Goal: Check status: Check status

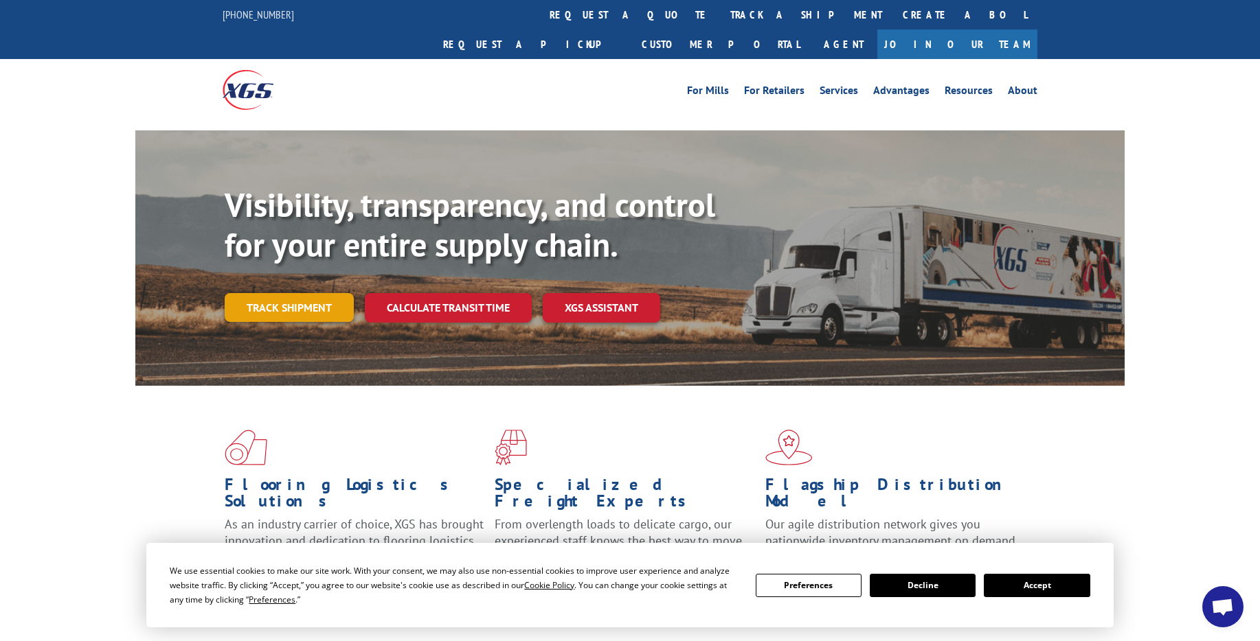
click at [303, 293] on link "Track shipment" at bounding box center [289, 307] width 129 height 29
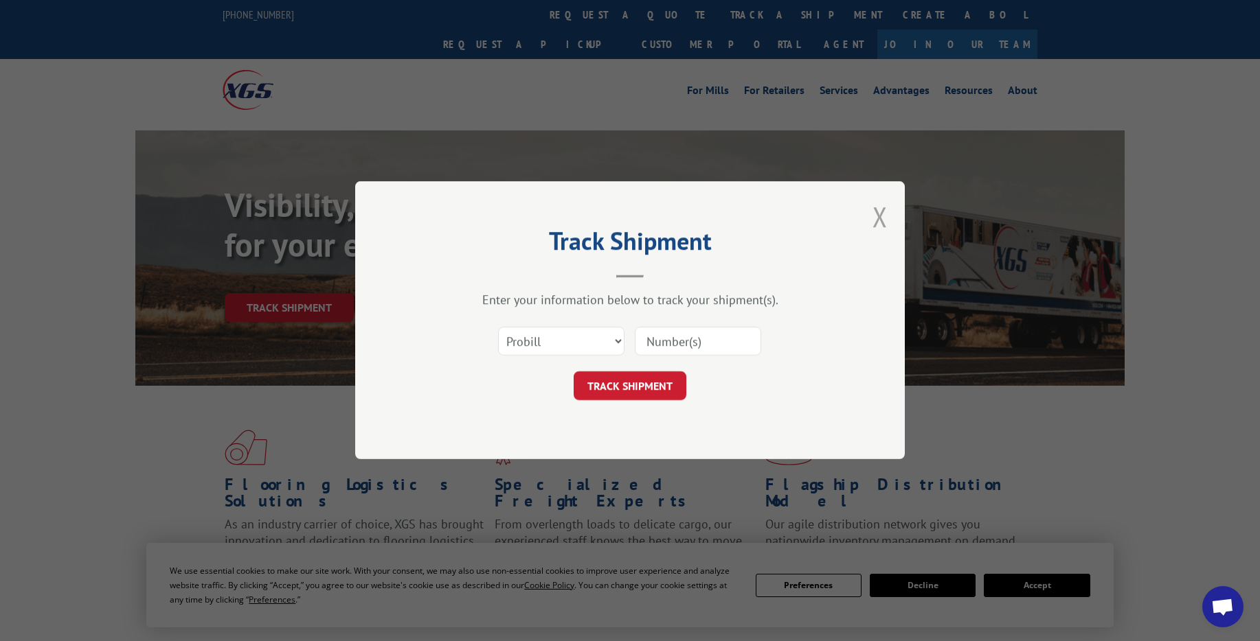
click at [880, 212] on button "Close modal" at bounding box center [879, 216] width 15 height 36
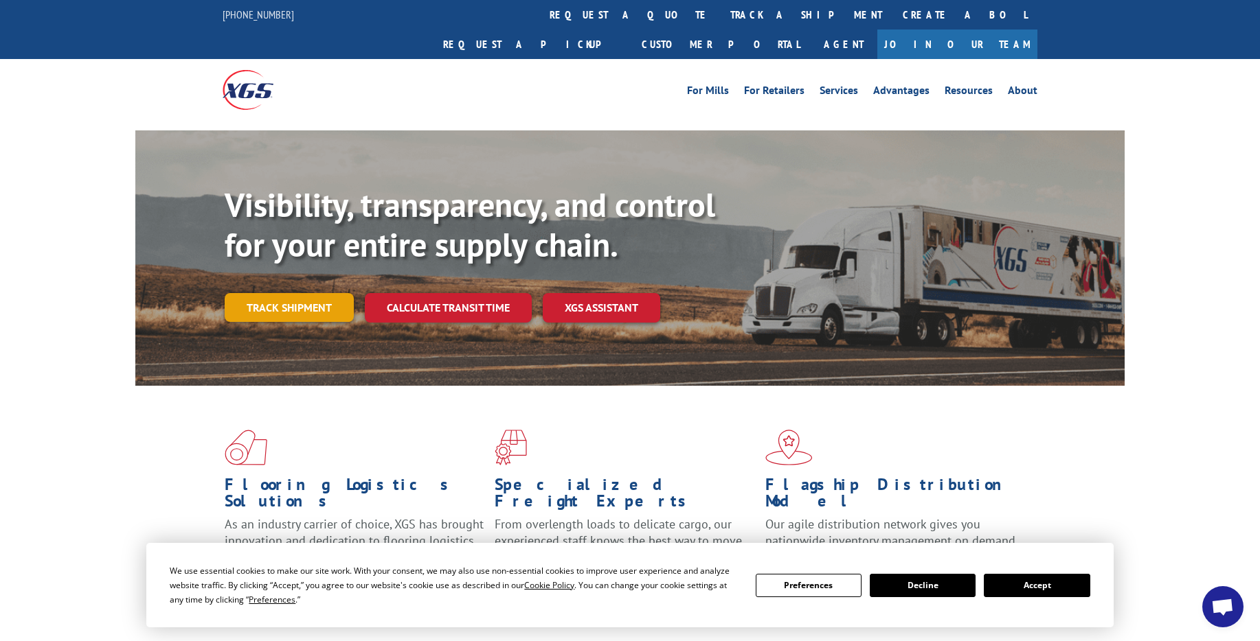
click at [297, 293] on link "Track shipment" at bounding box center [289, 307] width 129 height 29
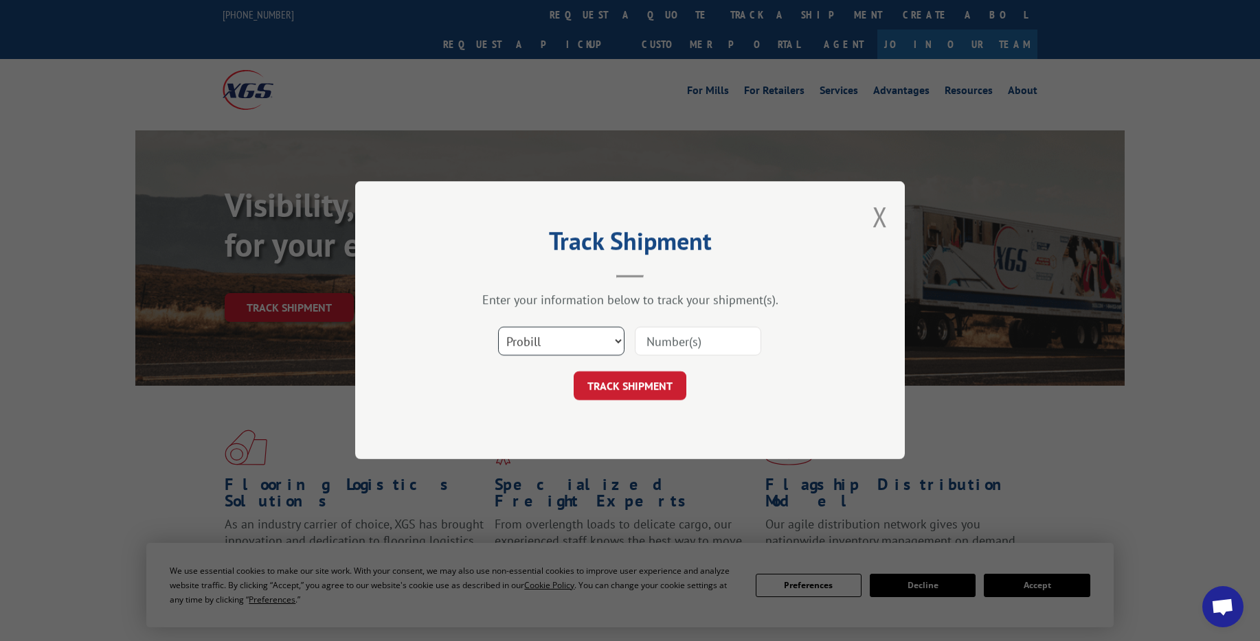
click at [615, 349] on select "Select category... Probill BOL PO" at bounding box center [561, 342] width 126 height 29
select select "po"
click at [498, 328] on select "Select category... Probill BOL PO" at bounding box center [561, 342] width 126 height 29
click at [663, 347] on input at bounding box center [698, 342] width 126 height 29
type input "17402881"
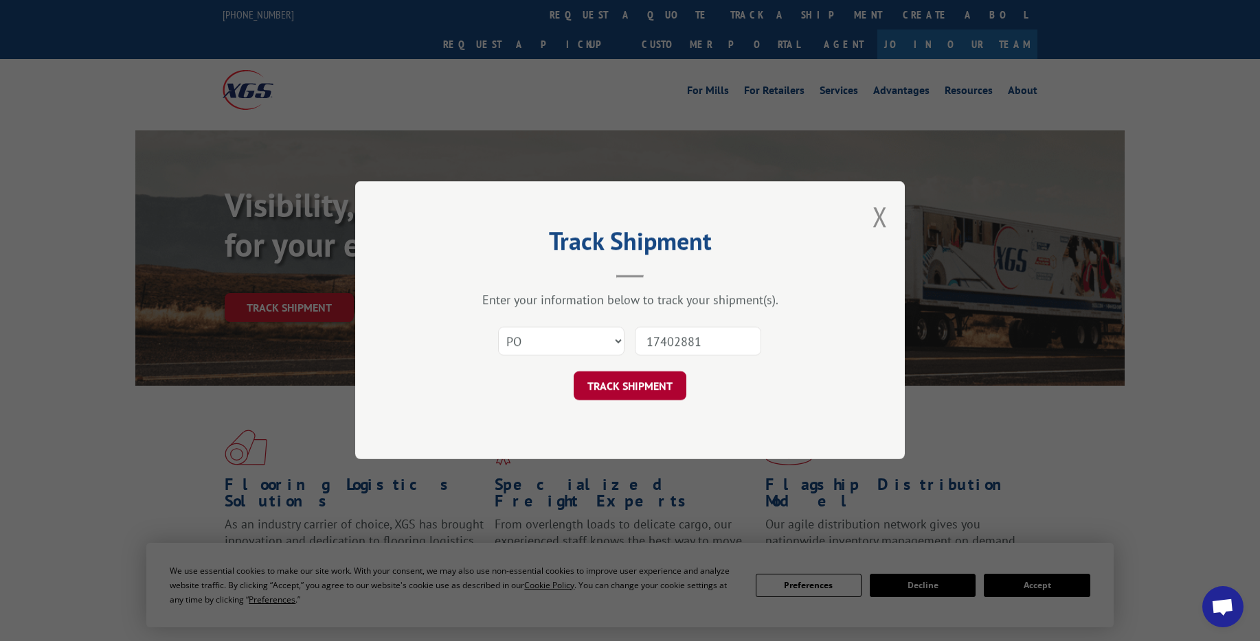
click at [656, 387] on button "TRACK SHIPMENT" at bounding box center [629, 386] width 113 height 29
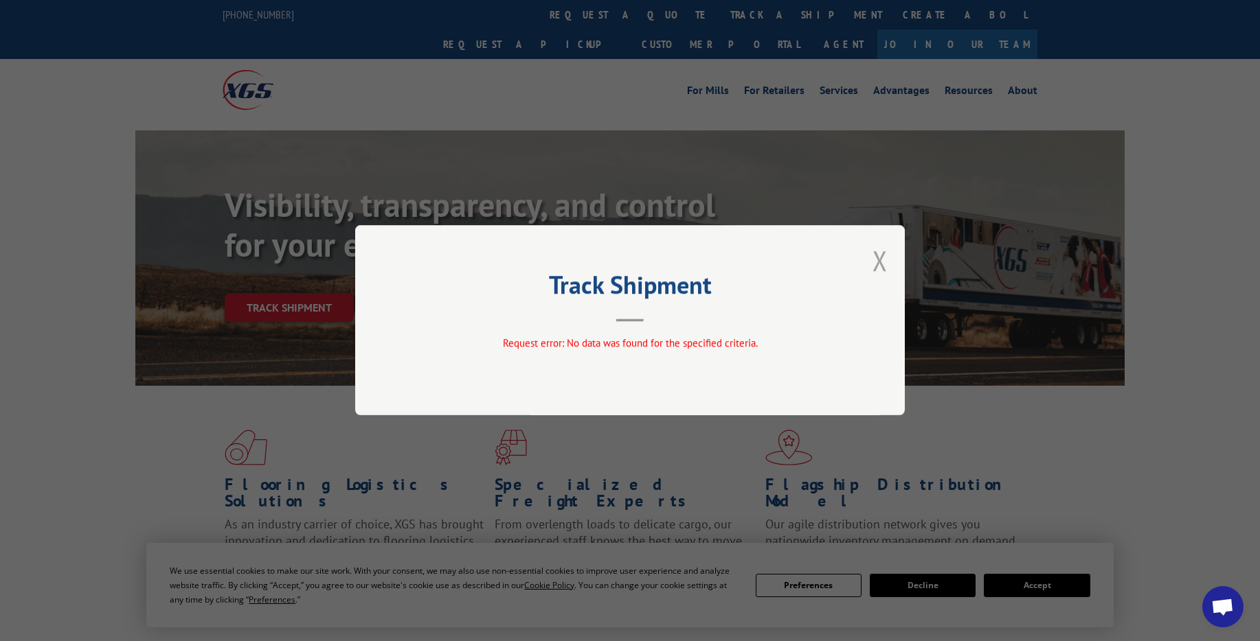
click at [876, 255] on button "Close modal" at bounding box center [879, 260] width 15 height 36
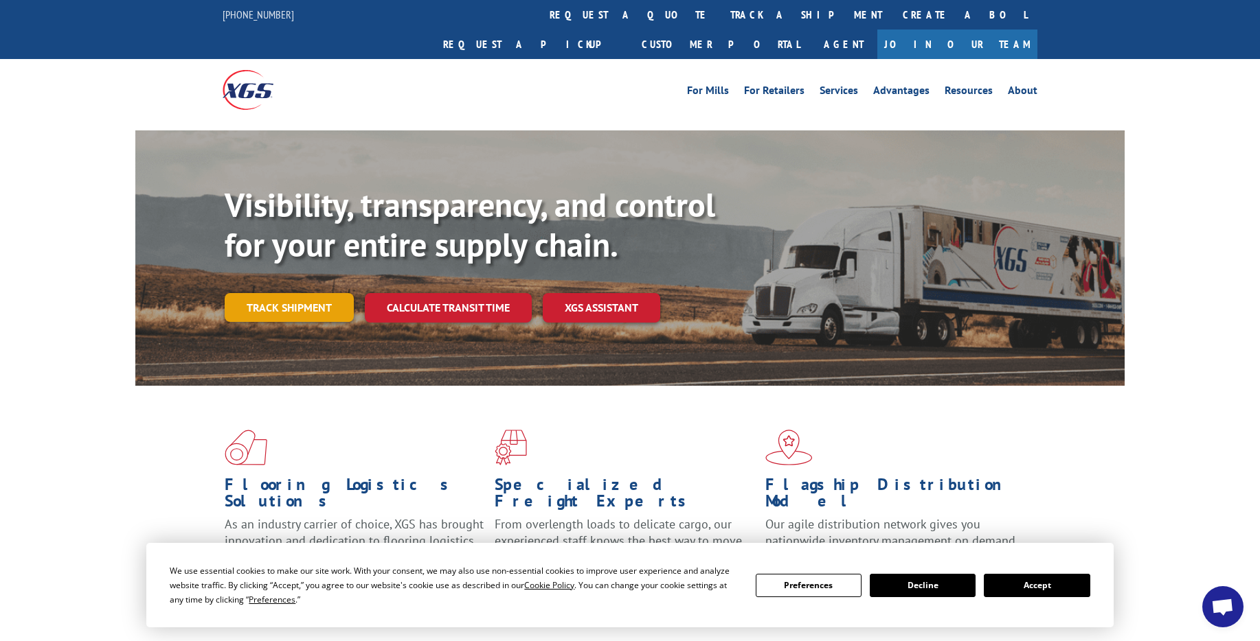
click at [303, 293] on link "Track shipment" at bounding box center [289, 307] width 129 height 29
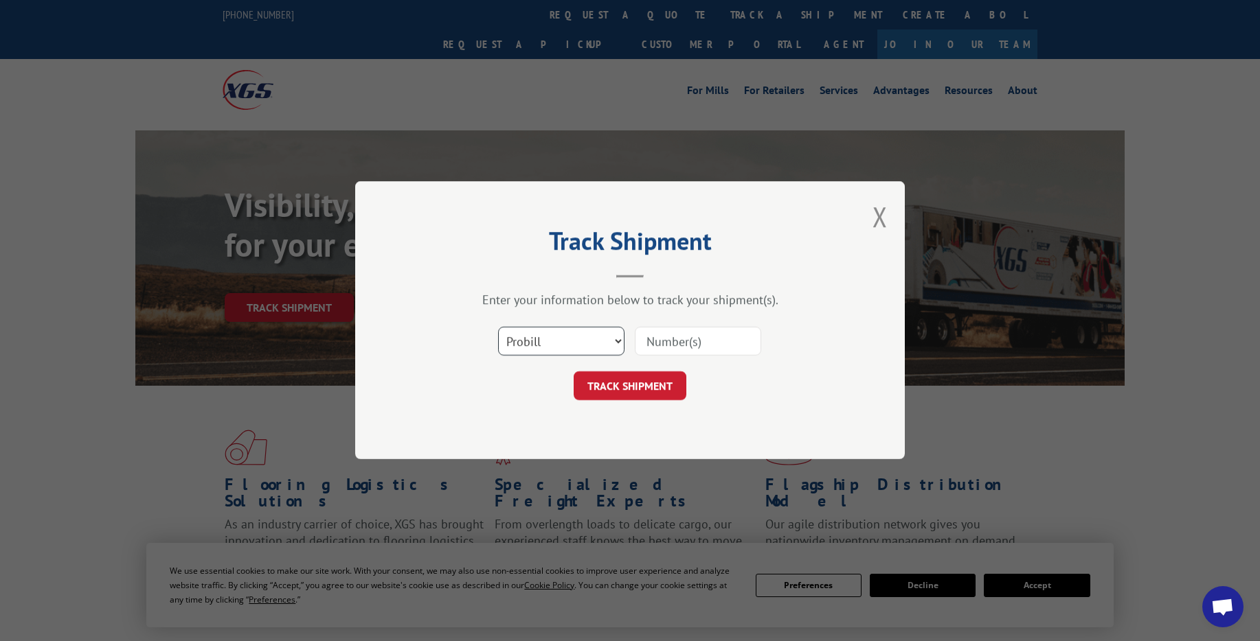
click at [532, 343] on select "Select category... Probill BOL PO" at bounding box center [561, 342] width 126 height 29
select select "po"
click at [498, 328] on select "Select category... Probill BOL PO" at bounding box center [561, 342] width 126 height 29
click at [670, 350] on input at bounding box center [698, 342] width 126 height 29
type input "1551267"
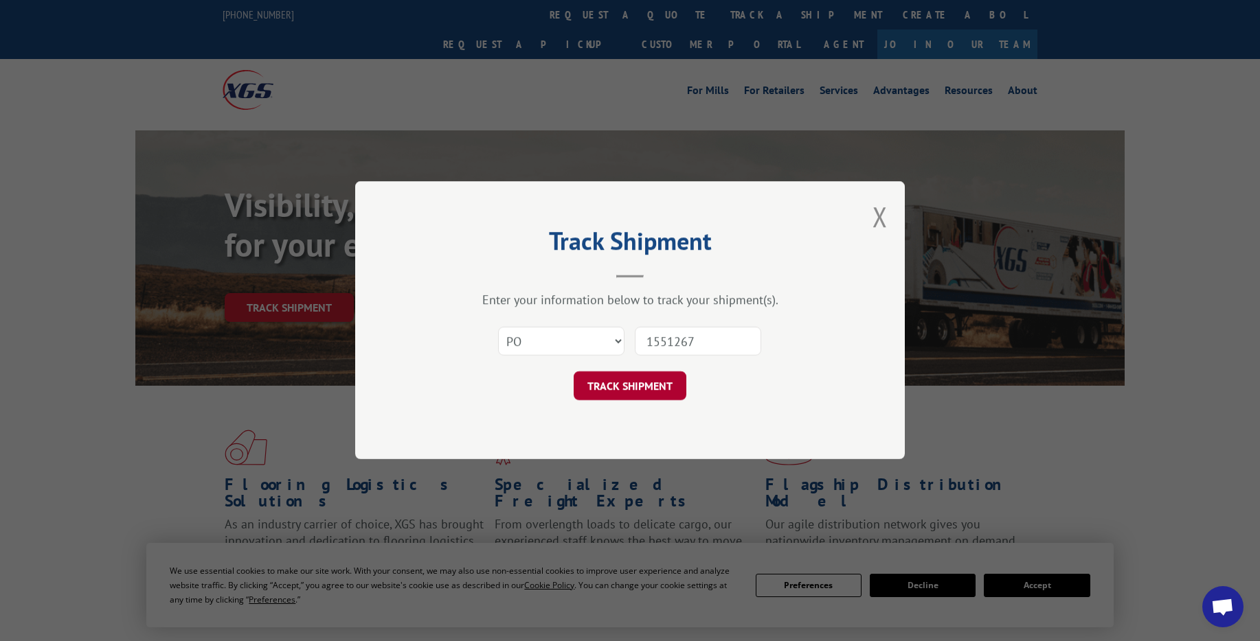
click at [648, 383] on button "TRACK SHIPMENT" at bounding box center [629, 386] width 113 height 29
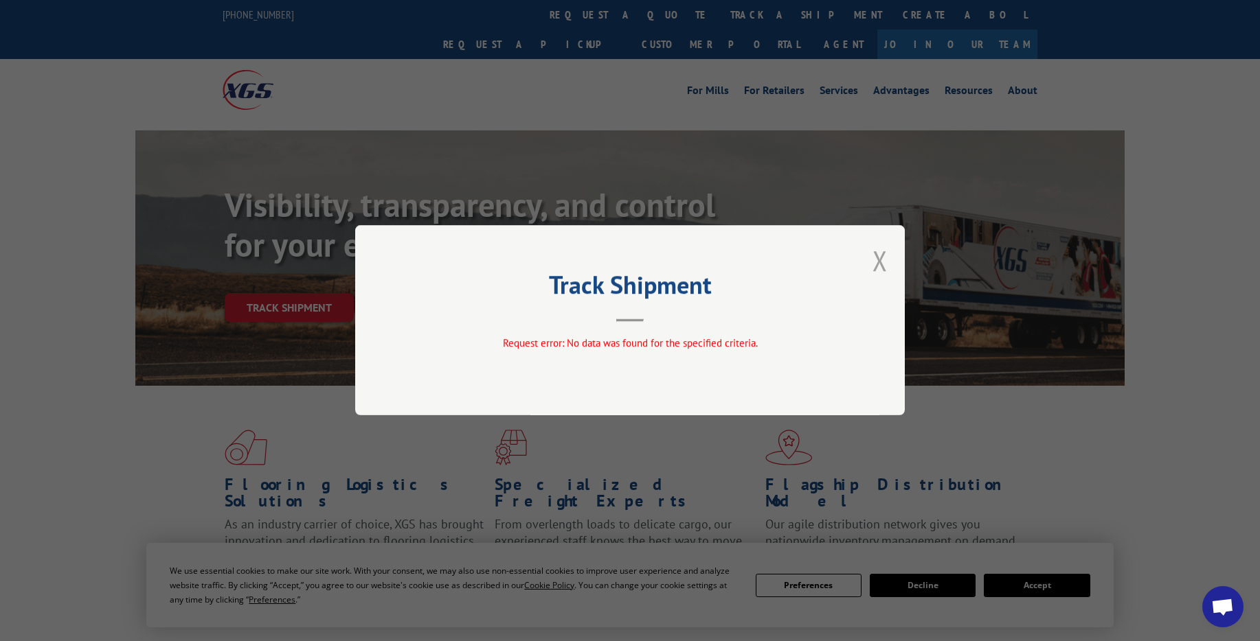
click at [879, 257] on button "Close modal" at bounding box center [879, 260] width 15 height 36
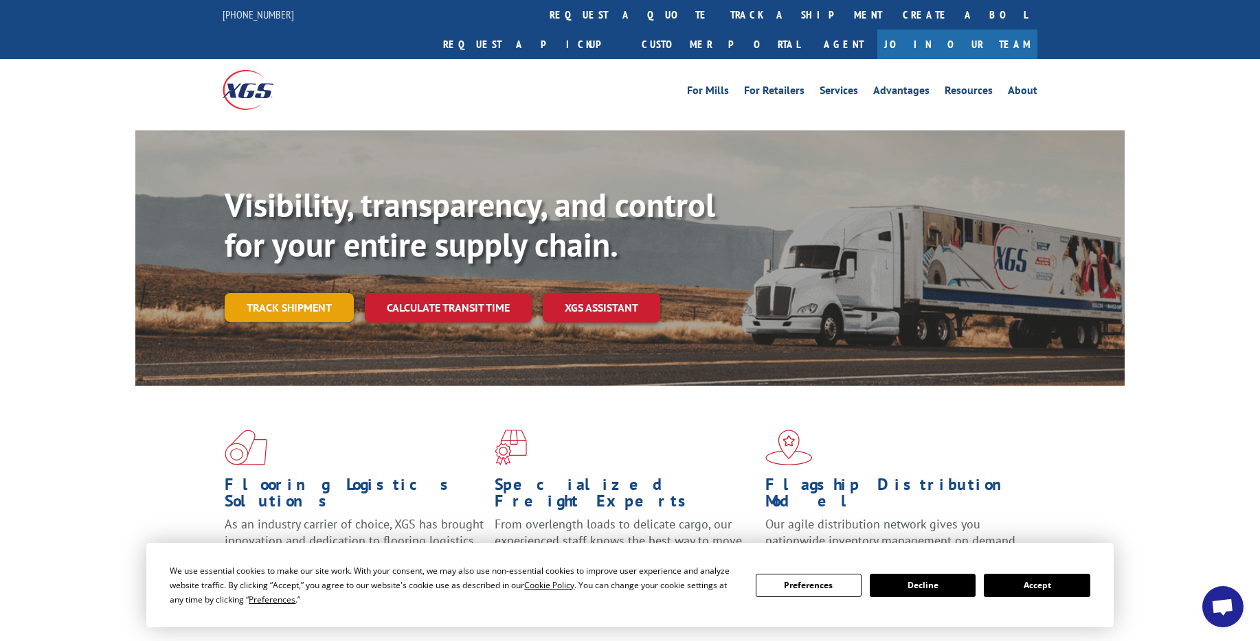
click at [280, 293] on link "Track shipment" at bounding box center [289, 307] width 129 height 29
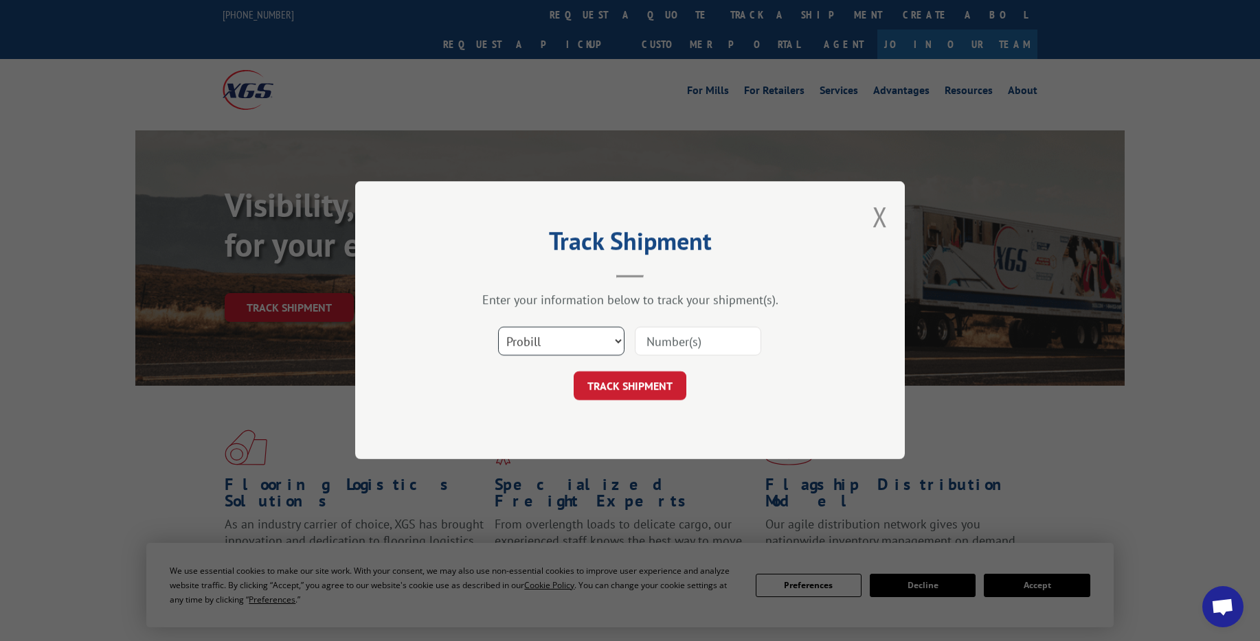
click at [567, 343] on select "Select category... Probill BOL PO" at bounding box center [561, 342] width 126 height 29
click at [498, 328] on select "Select category... Probill BOL PO" at bounding box center [561, 342] width 126 height 29
click at [659, 345] on input at bounding box center [698, 342] width 126 height 29
type input "17402881"
click at [614, 379] on button "TRACK SHIPMENT" at bounding box center [629, 386] width 113 height 29
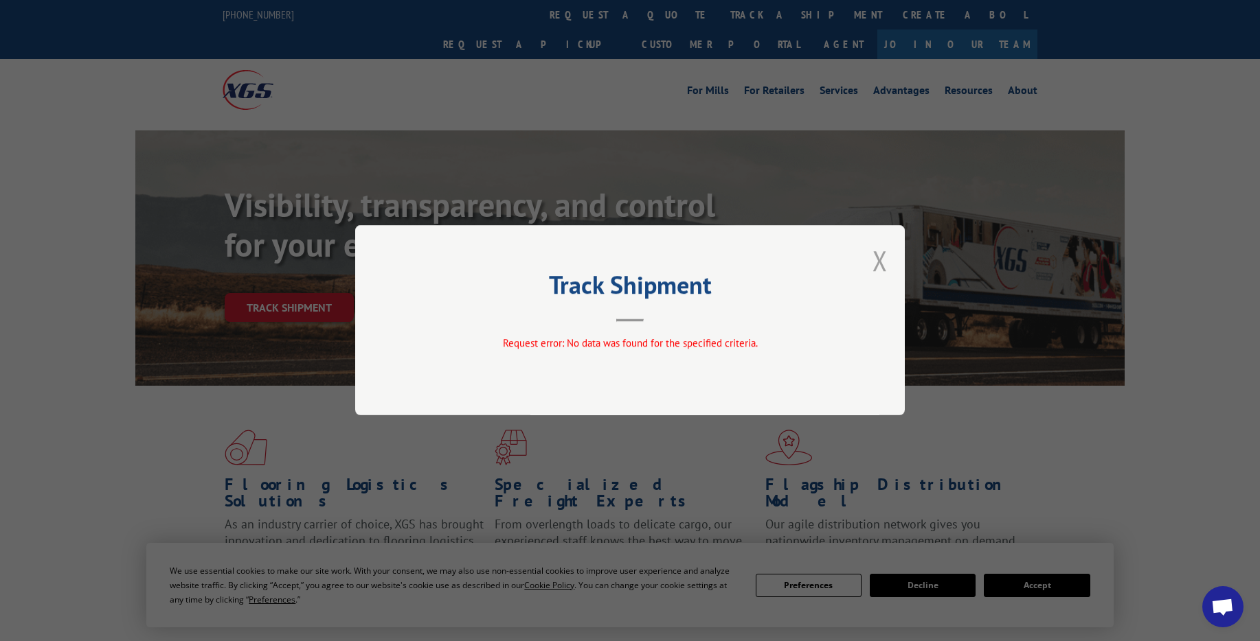
click at [885, 263] on button "Close modal" at bounding box center [879, 260] width 15 height 36
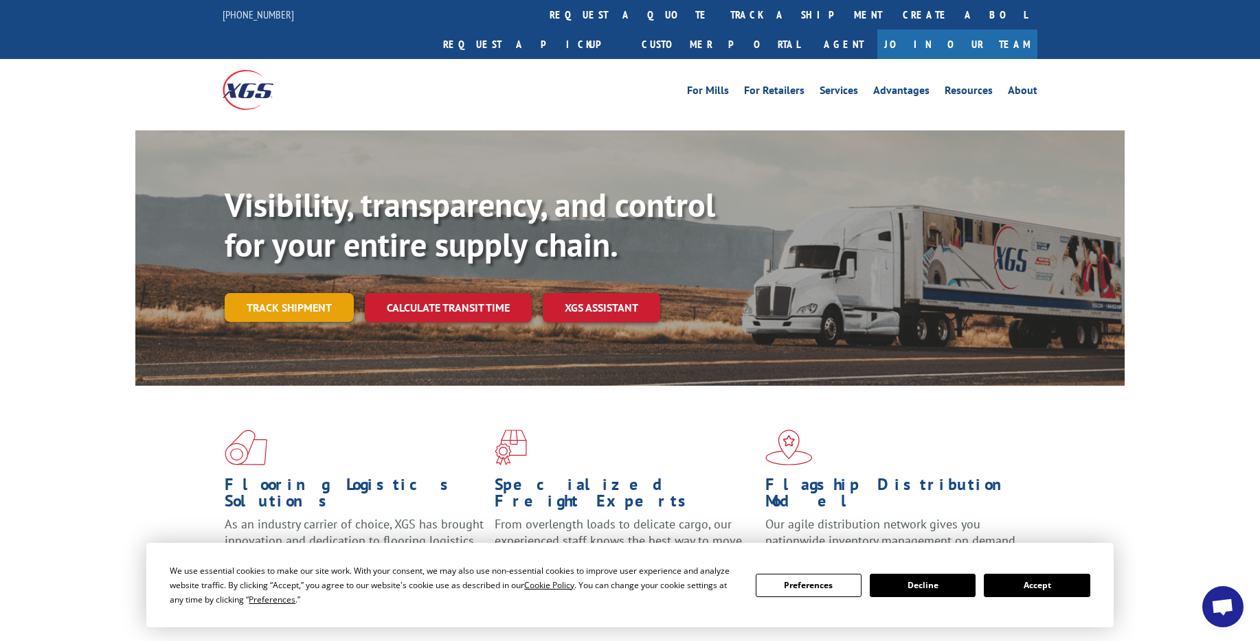
click at [271, 293] on link "Track shipment" at bounding box center [289, 307] width 129 height 29
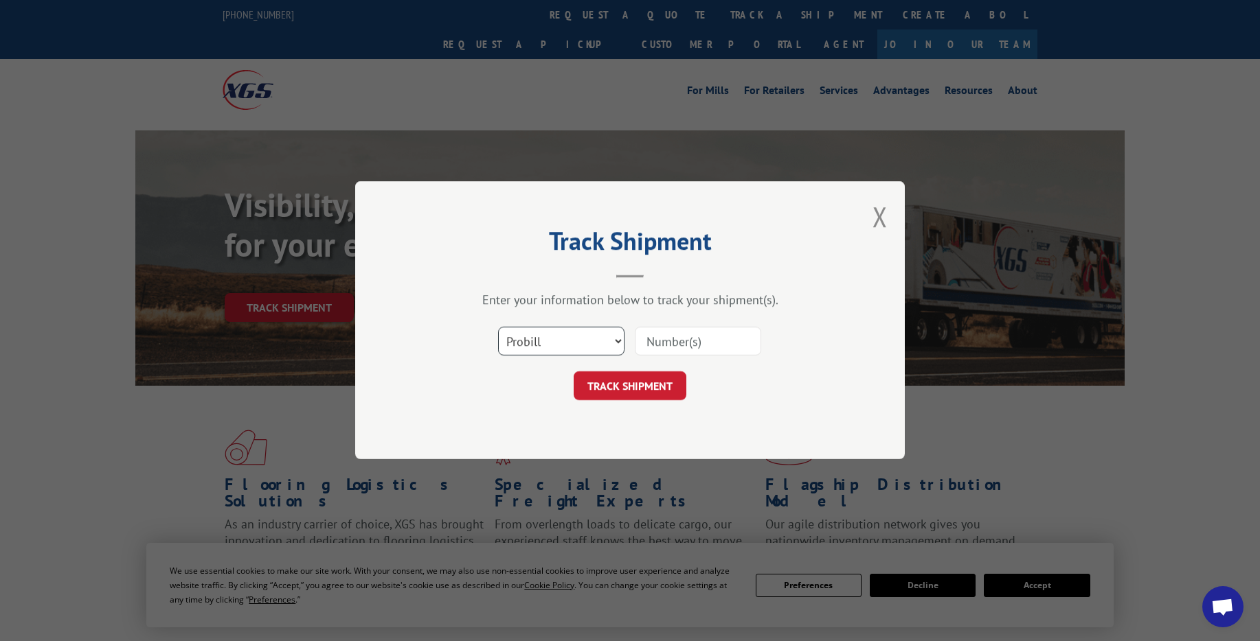
click at [530, 342] on select "Select category... Probill BOL PO" at bounding box center [561, 342] width 126 height 29
select select "bol"
click at [498, 328] on select "Select category... Probill BOL PO" at bounding box center [561, 342] width 126 height 29
click at [665, 348] on input at bounding box center [698, 342] width 126 height 29
type input "17402881"
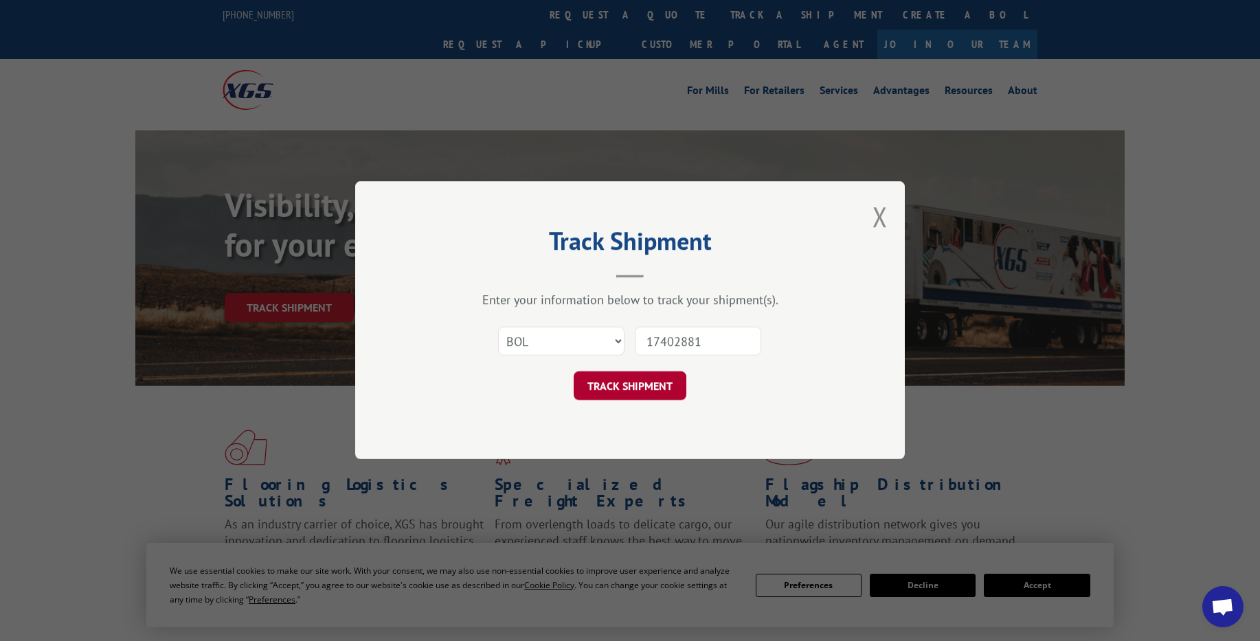
click at [650, 383] on button "TRACK SHIPMENT" at bounding box center [629, 386] width 113 height 29
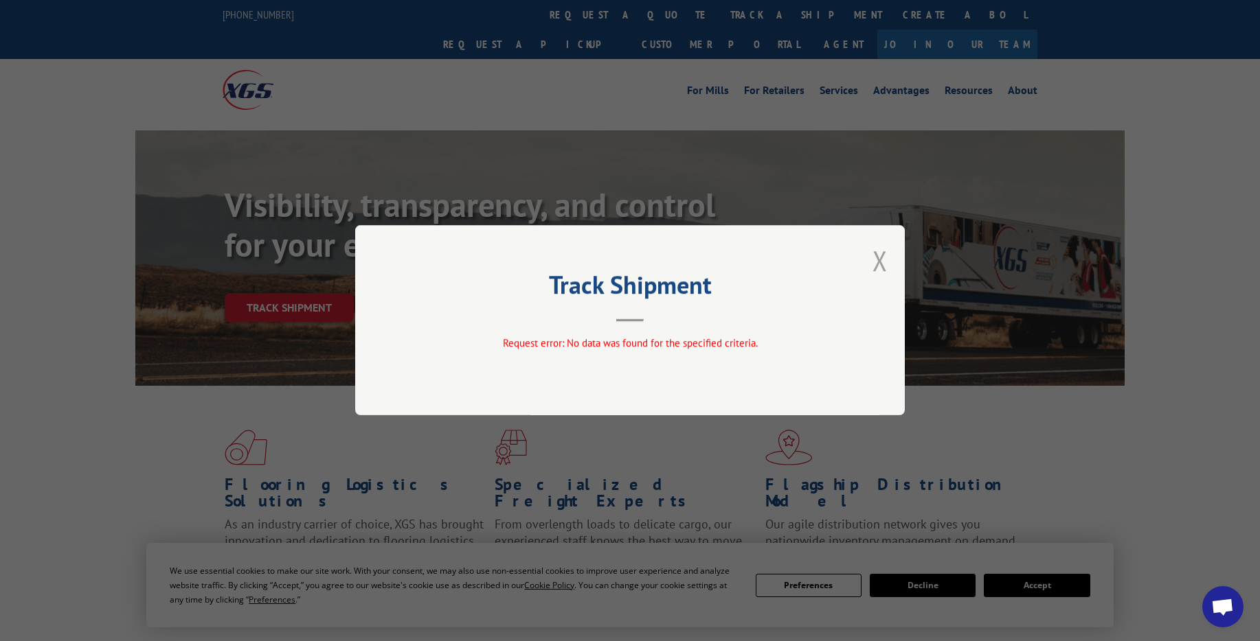
click at [877, 264] on button "Close modal" at bounding box center [879, 260] width 15 height 36
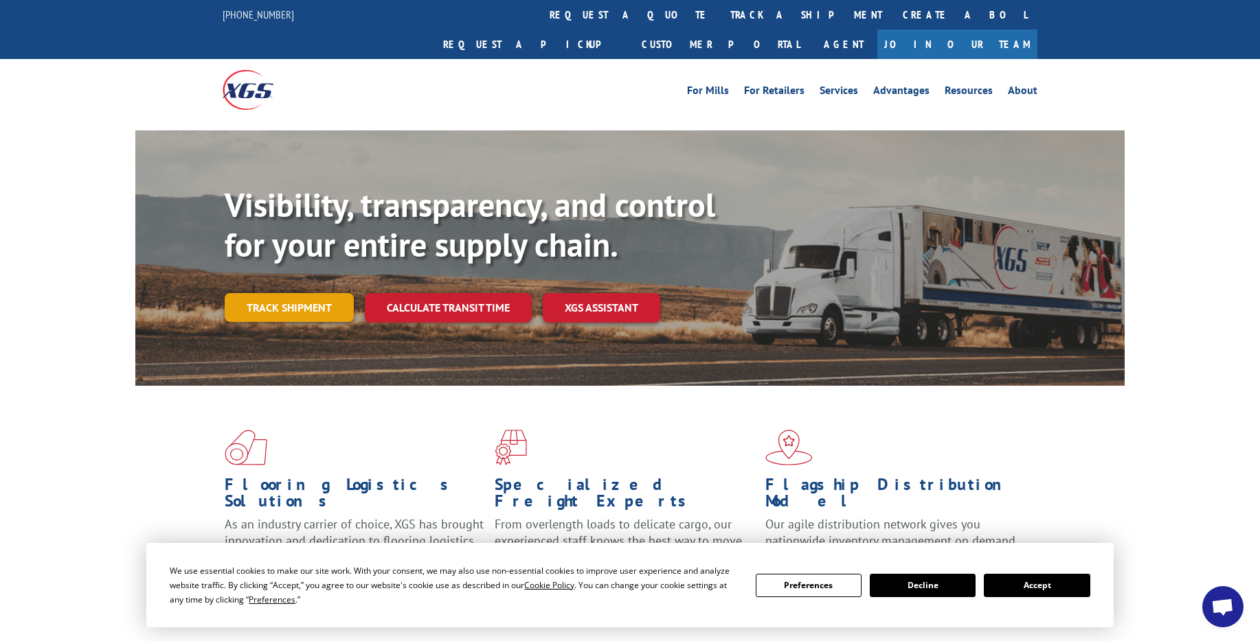
click at [289, 293] on link "Track shipment" at bounding box center [289, 307] width 129 height 29
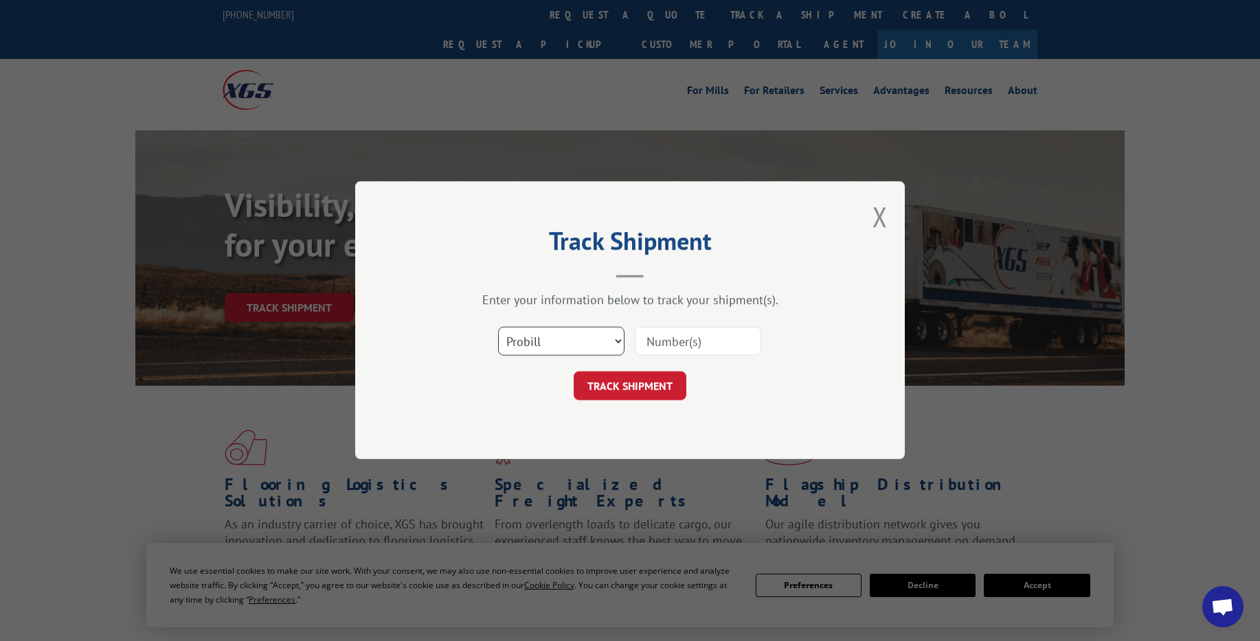
click at [560, 350] on select "Select category... Probill BOL PO" at bounding box center [561, 342] width 126 height 29
click at [498, 328] on select "Select category... Probill BOL PO" at bounding box center [561, 342] width 126 height 29
click at [563, 338] on select "Select category... Probill BOL PO" at bounding box center [561, 342] width 126 height 29
select select "po"
click at [498, 328] on select "Select category... Probill BOL PO" at bounding box center [561, 342] width 126 height 29
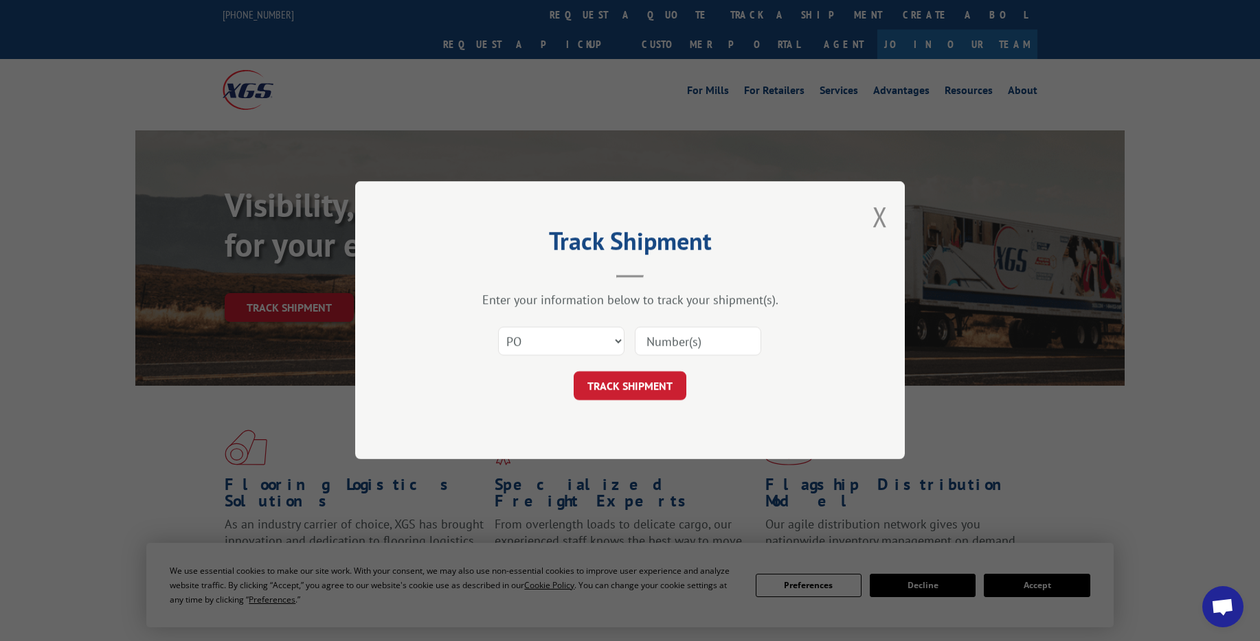
click at [674, 345] on input at bounding box center [698, 342] width 126 height 29
type input "SO1551267"
click at [650, 383] on button "TRACK SHIPMENT" at bounding box center [629, 386] width 113 height 29
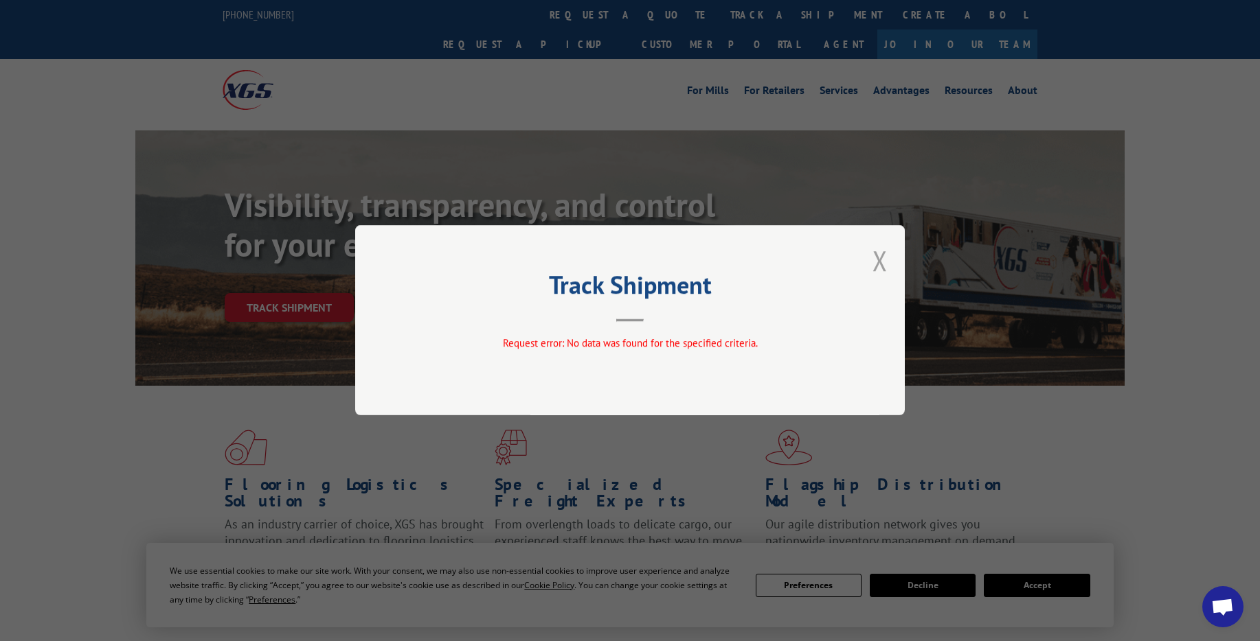
click at [879, 262] on button "Close modal" at bounding box center [879, 260] width 15 height 36
